Goal: Information Seeking & Learning: Find specific page/section

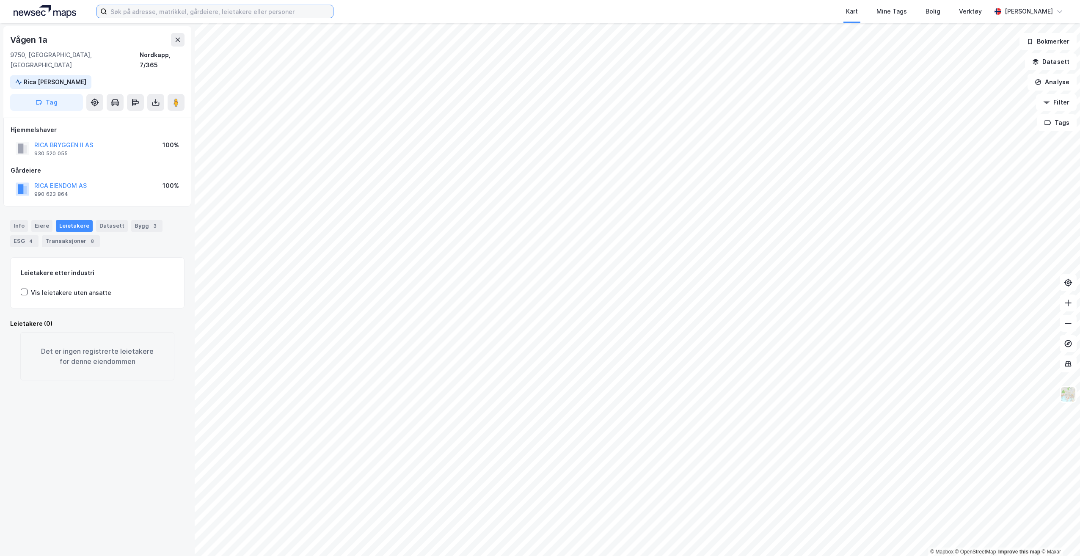
click at [233, 6] on input at bounding box center [220, 11] width 226 height 13
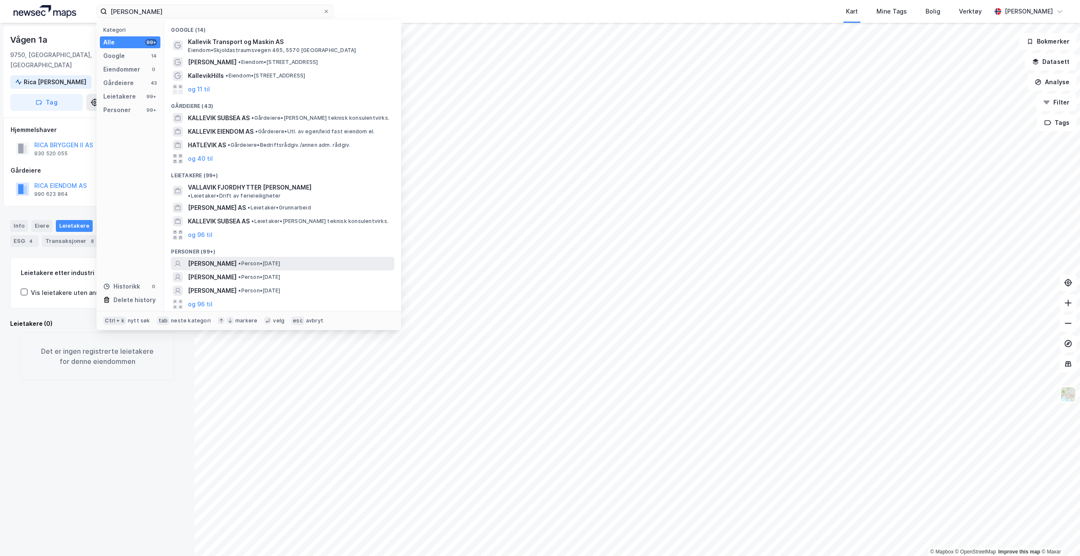
click at [251, 260] on span "• Person • [DATE]" at bounding box center [259, 263] width 42 height 7
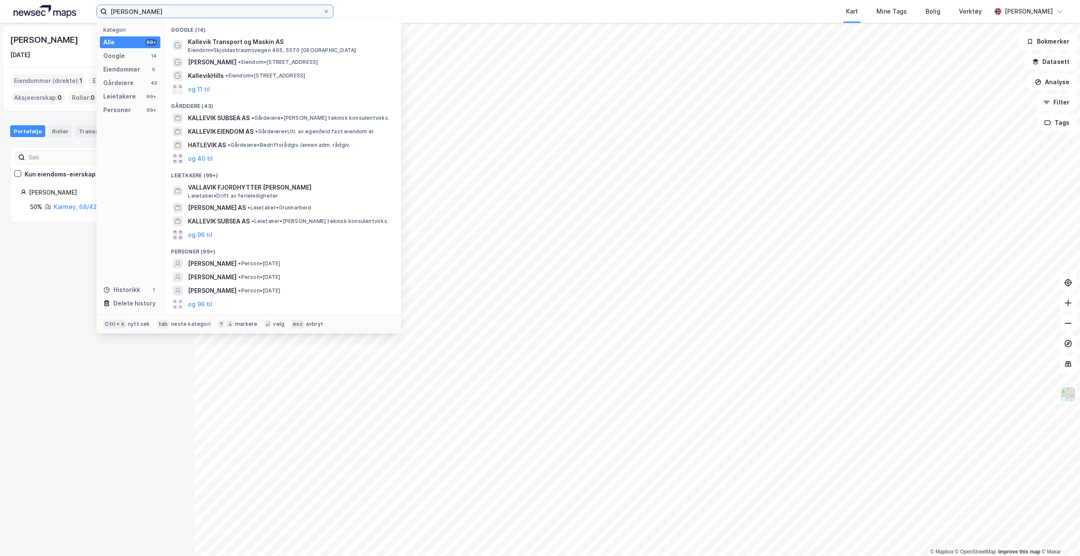
click at [179, 9] on input "[PERSON_NAME]" at bounding box center [215, 11] width 216 height 13
click at [221, 13] on input "[PERSON_NAME]" at bounding box center [215, 11] width 216 height 13
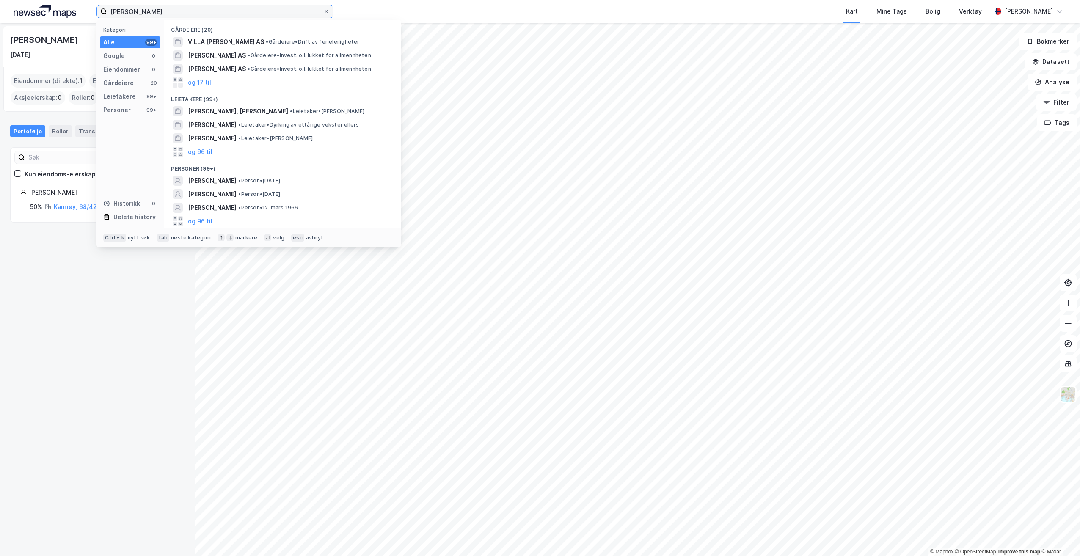
type input "[PERSON_NAME]"
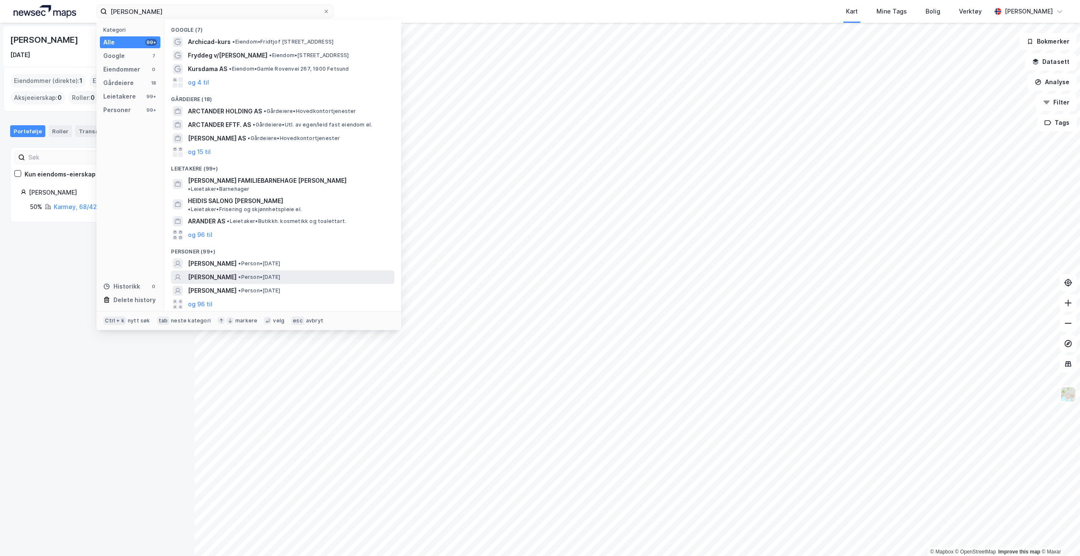
click at [260, 274] on span "• Person • [DATE]" at bounding box center [259, 277] width 42 height 7
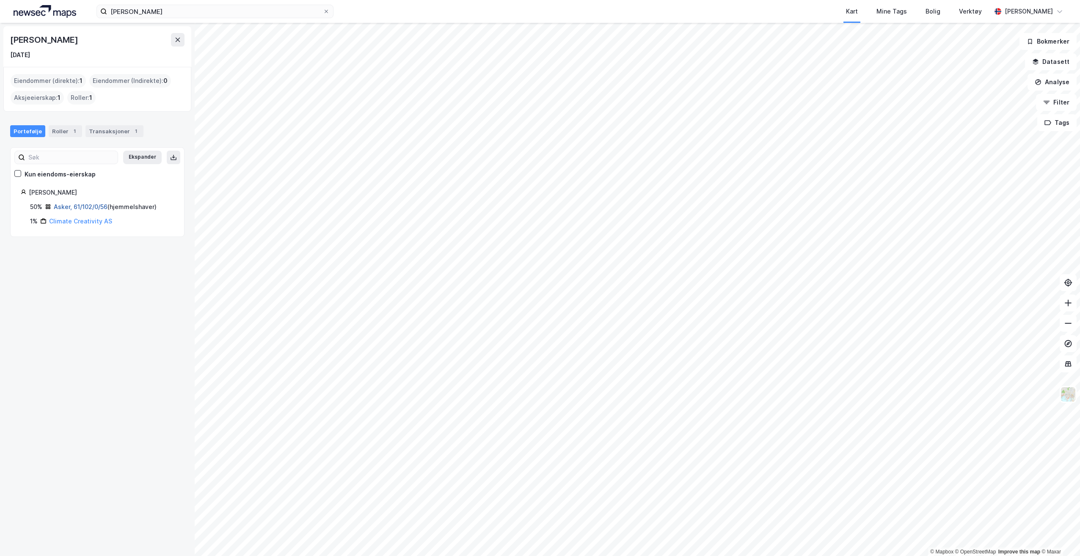
click at [85, 206] on link "Asker, 61/102/0/56" at bounding box center [81, 206] width 54 height 7
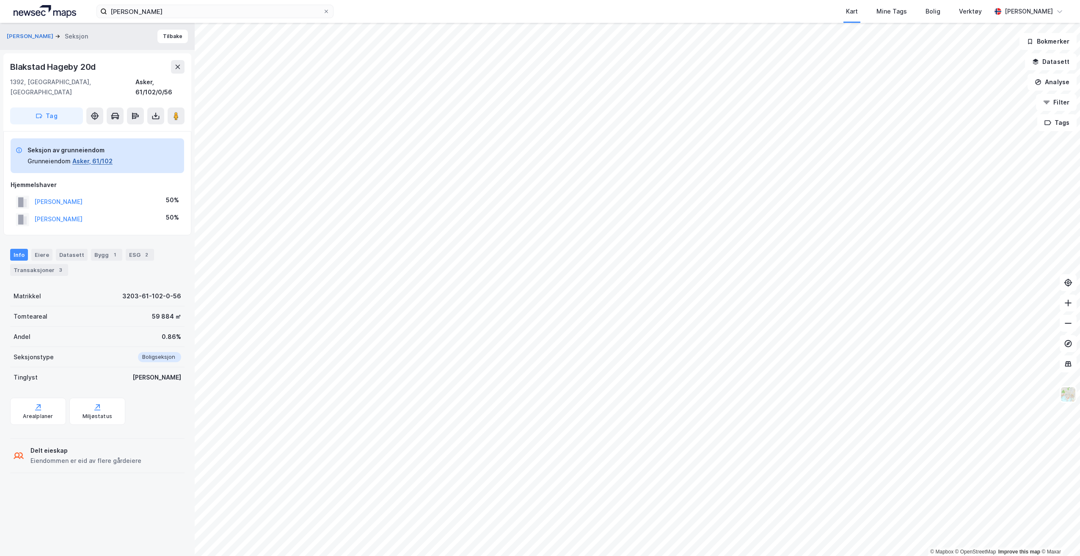
click at [94, 156] on button "Asker, 61/102" at bounding box center [92, 161] width 40 height 10
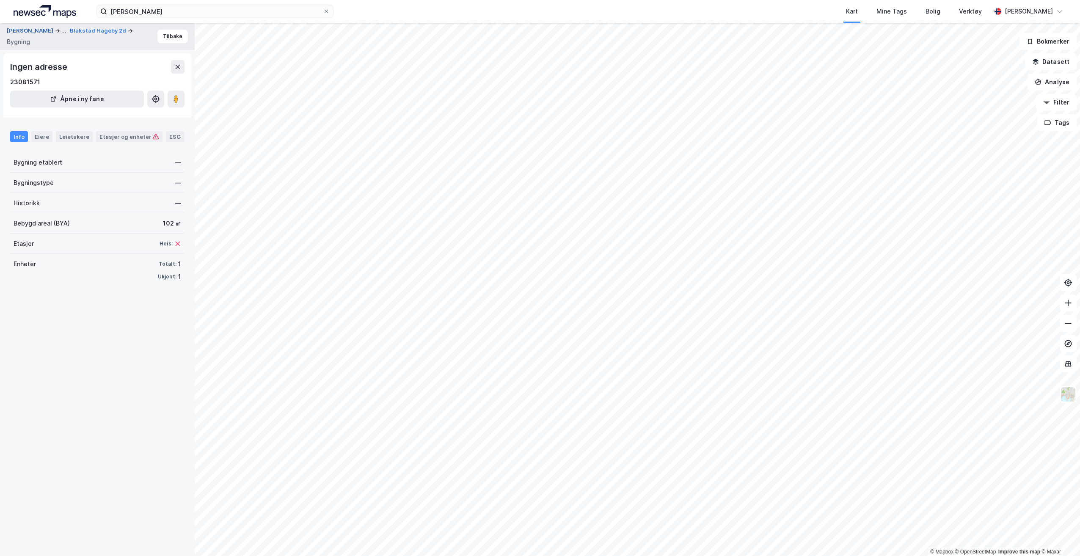
click at [39, 29] on button "[PERSON_NAME]" at bounding box center [31, 31] width 48 height 10
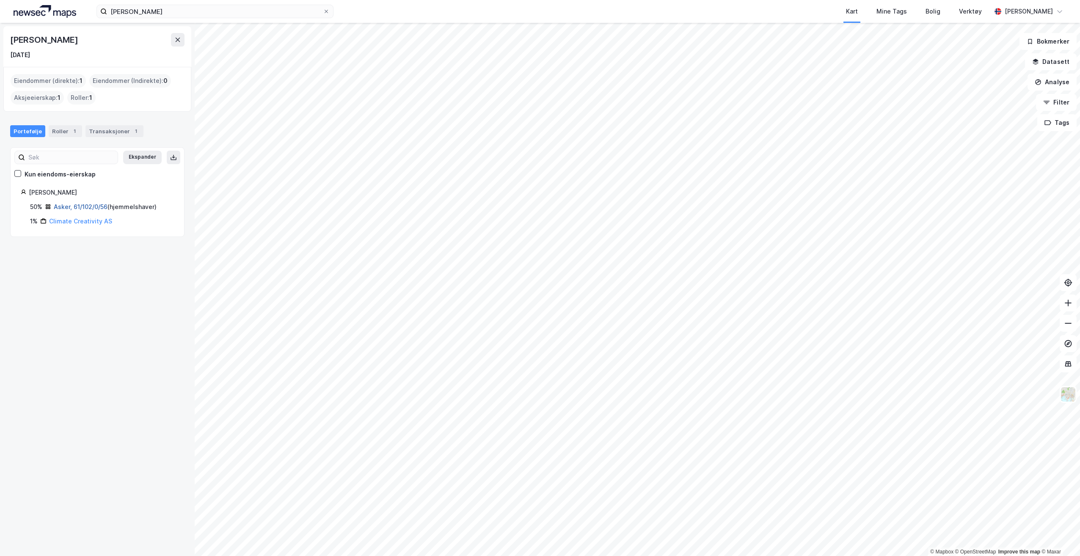
click at [67, 208] on link "Asker, 61/102/0/56" at bounding box center [81, 206] width 54 height 7
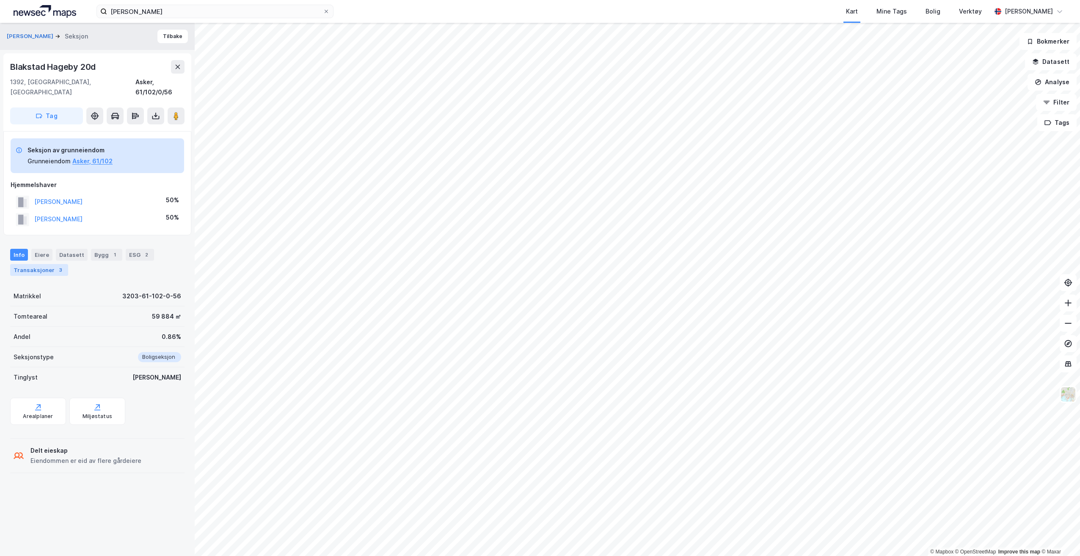
click at [47, 264] on div "Transaksjoner 3" at bounding box center [39, 270] width 58 height 12
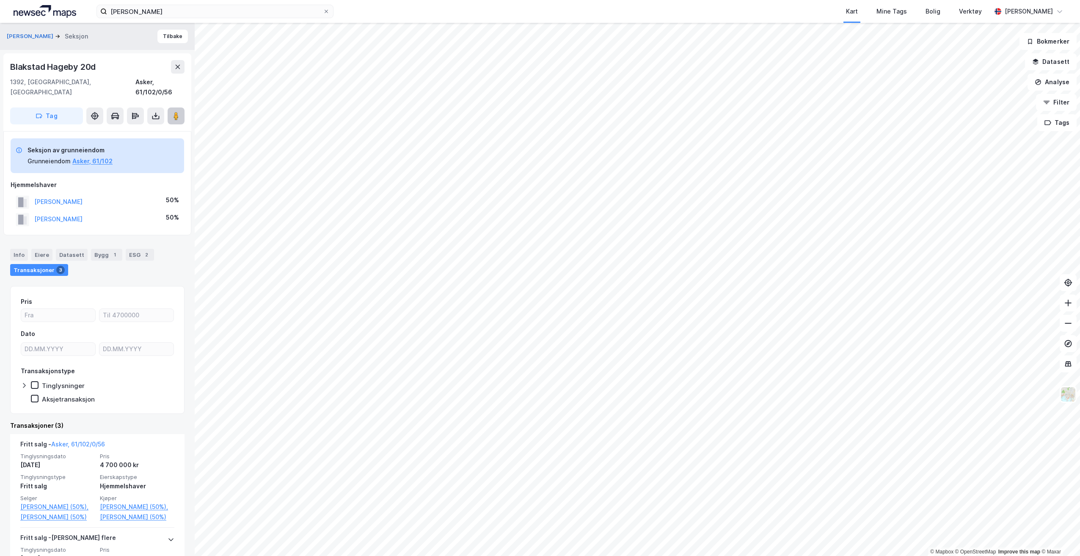
click at [178, 107] on button at bounding box center [176, 115] width 17 height 17
